Goal: Book appointment/travel/reservation

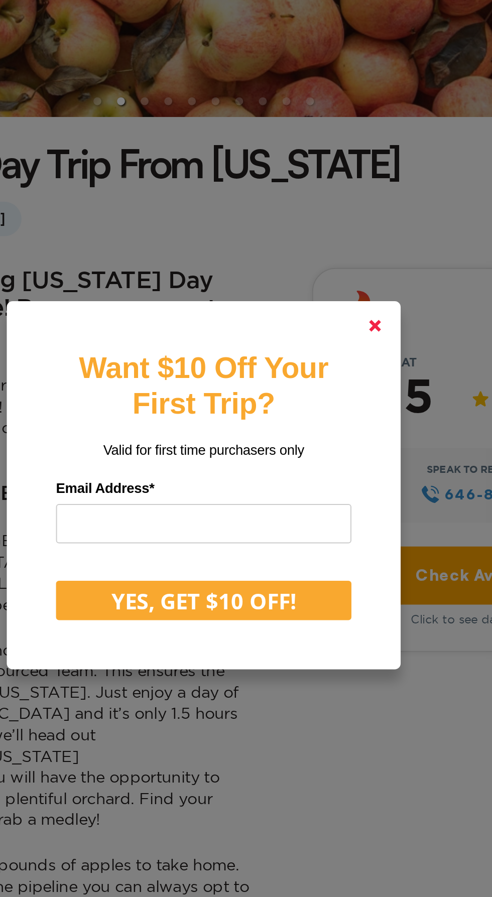
click at [337, 336] on link at bounding box center [333, 324] width 24 height 24
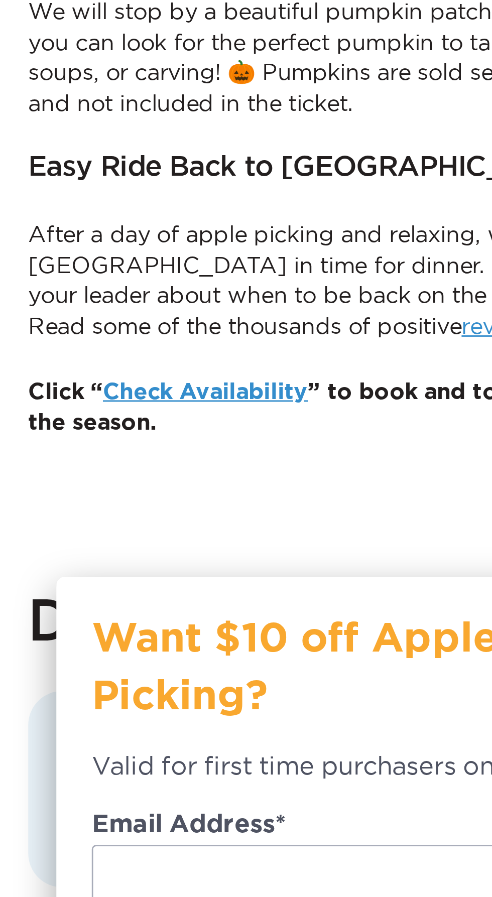
scroll to position [376, 0]
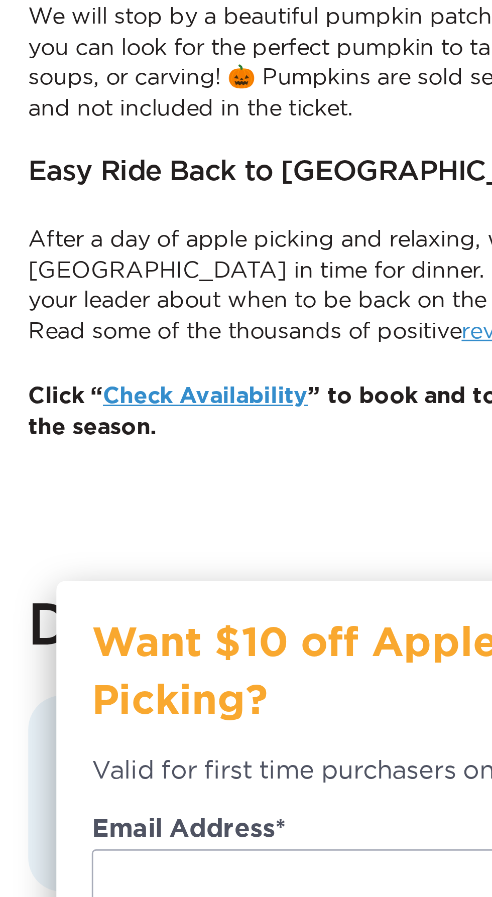
click at [74, 672] on link "Check Availability" at bounding box center [73, 676] width 73 height 8
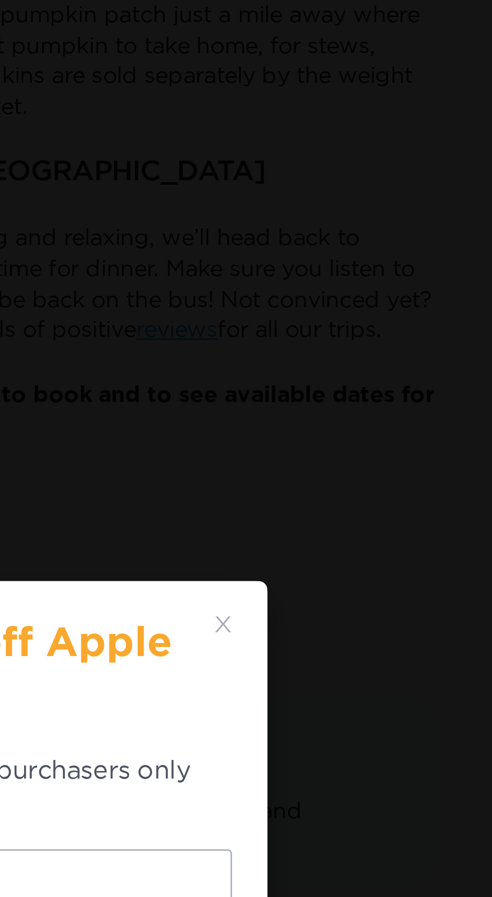
click at [197, 756] on icon at bounding box center [195, 757] width 6 height 6
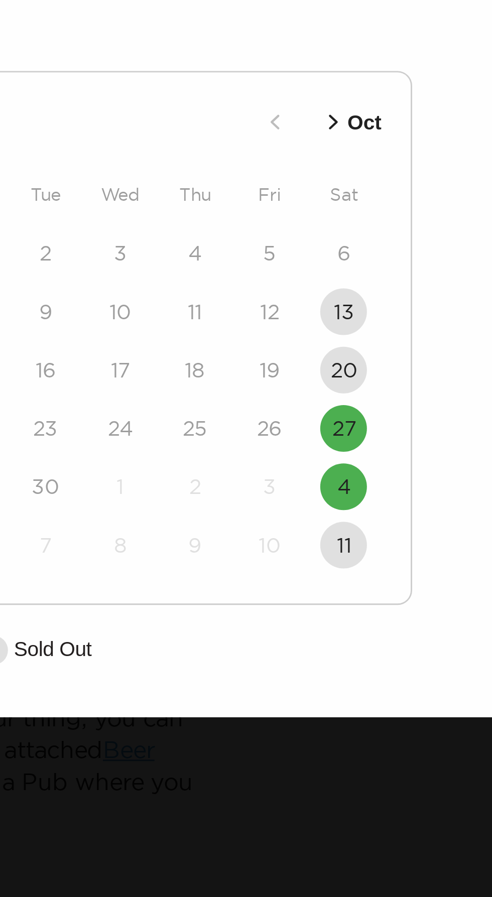
click at [326, 165] on p "Oct" at bounding box center [330, 165] width 12 height 11
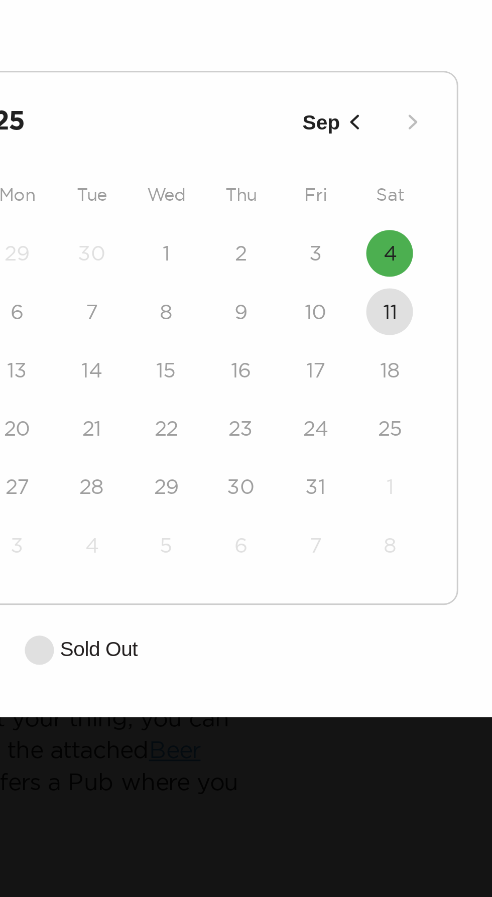
click at [311, 166] on icon "button" at bounding box center [310, 165] width 3 height 5
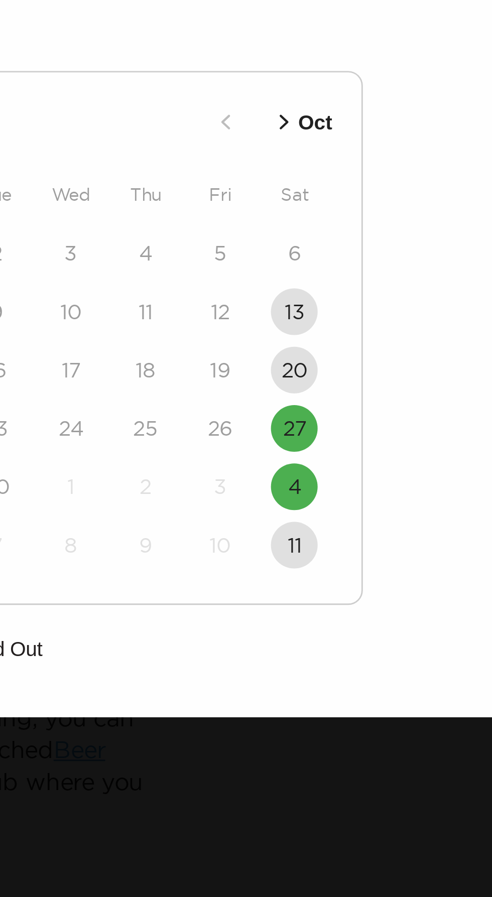
click at [326, 285] on button "4" at bounding box center [323, 291] width 16 height 16
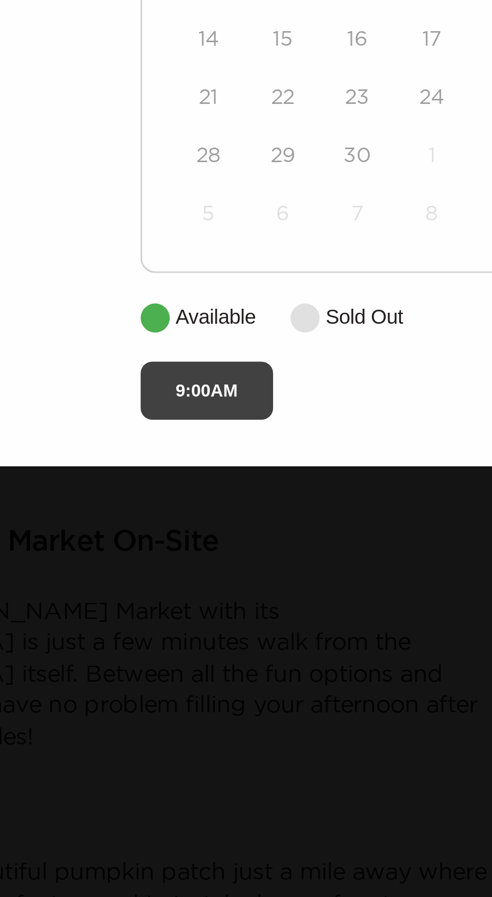
click at [173, 375] on button "9:00AM" at bounding box center [169, 374] width 46 height 20
